Goal: Task Accomplishment & Management: Manage account settings

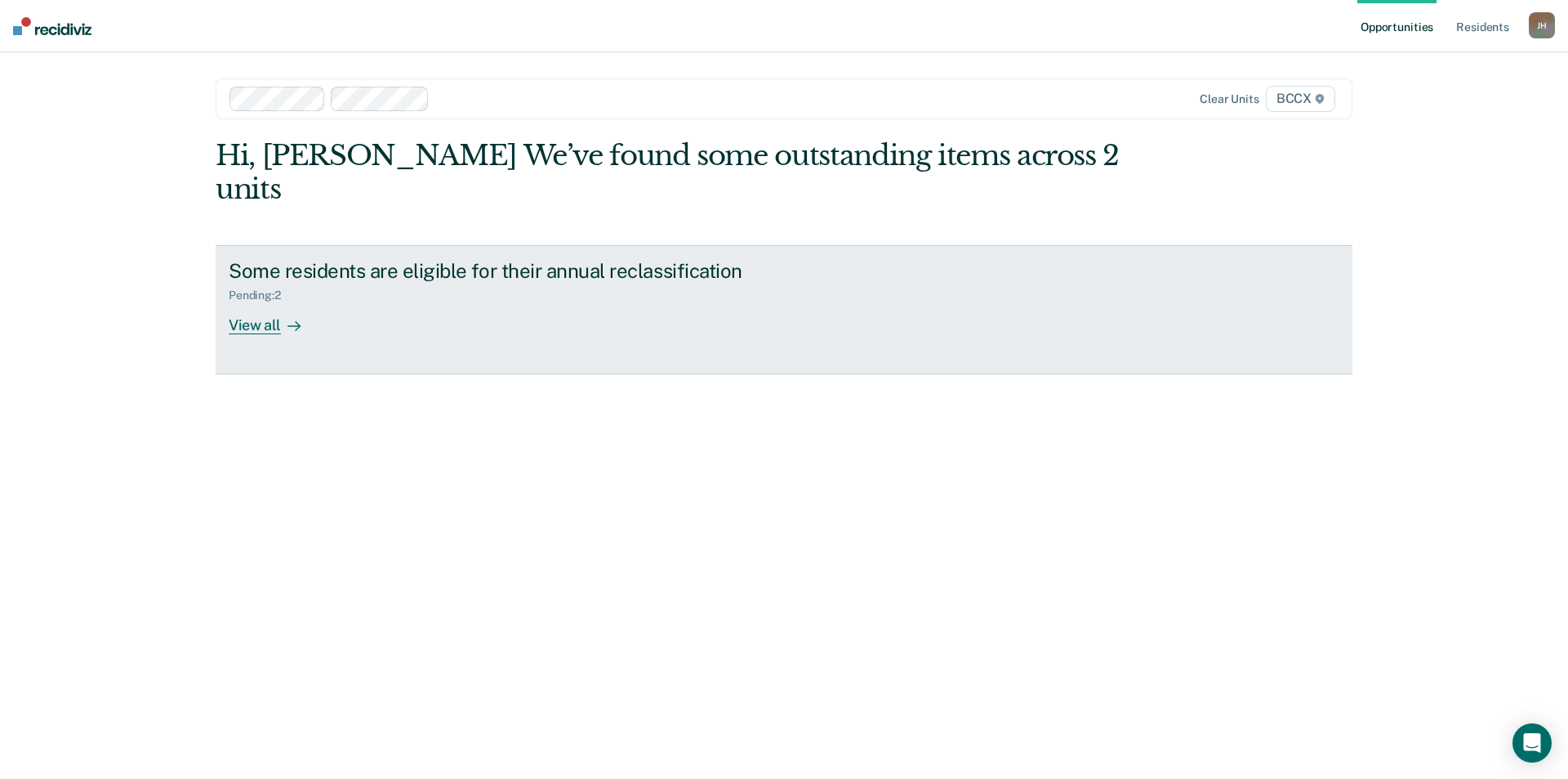
click at [239, 302] on div "View all" at bounding box center [273, 318] width 91 height 32
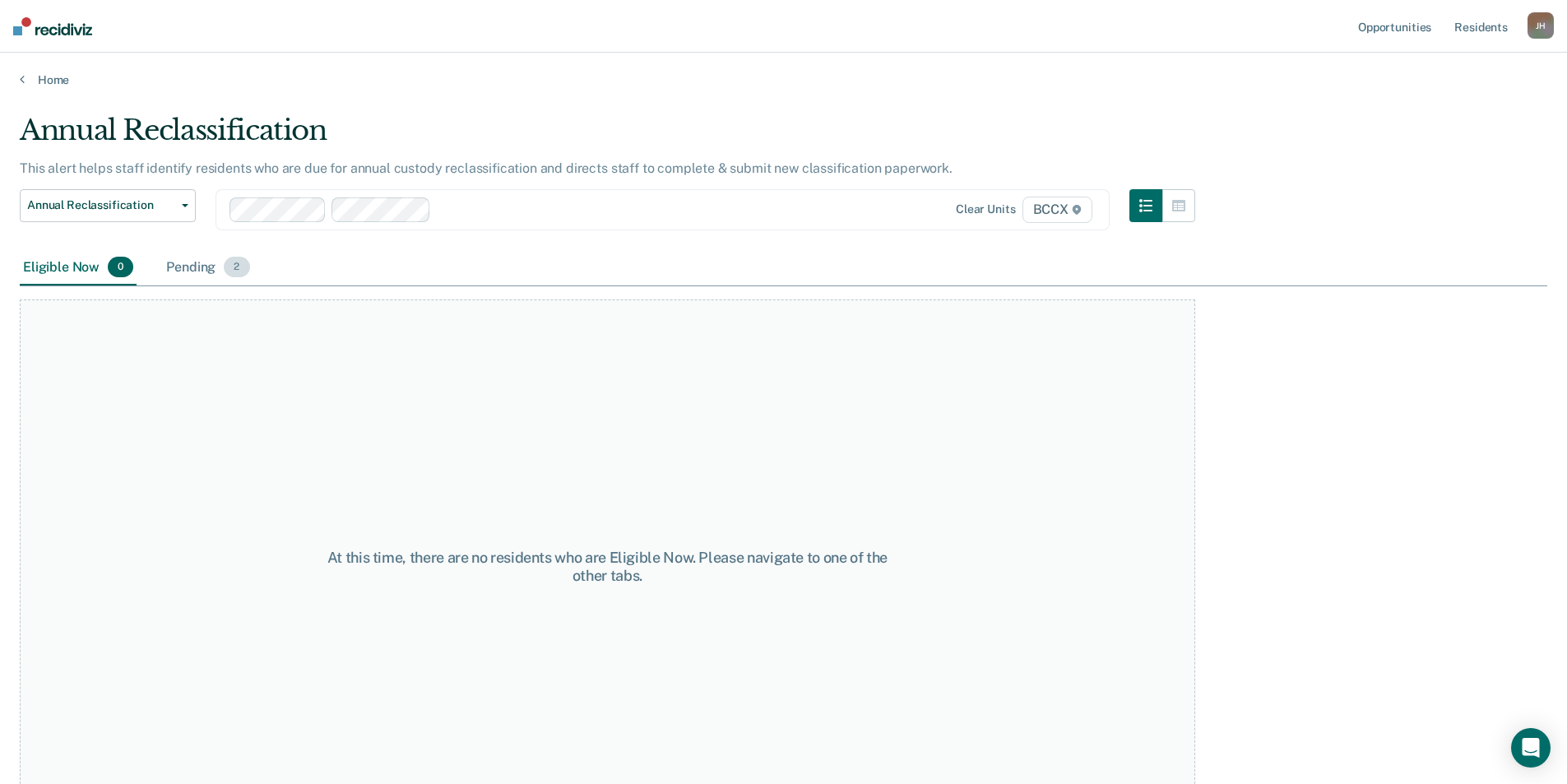
click at [196, 267] on div "Pending 2" at bounding box center [207, 268] width 89 height 36
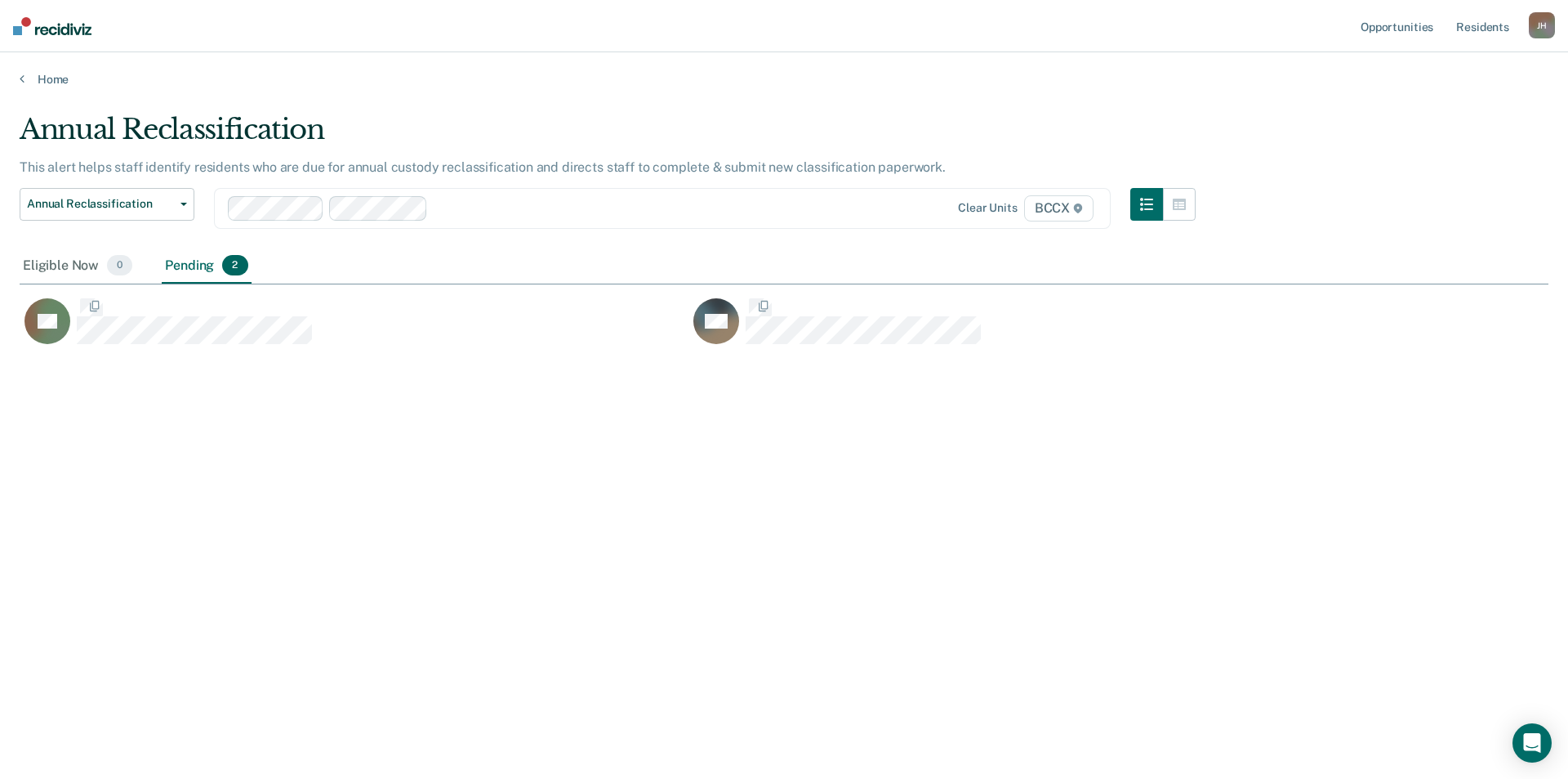
scroll to position [531, 1517]
